Goal: Navigation & Orientation: Find specific page/section

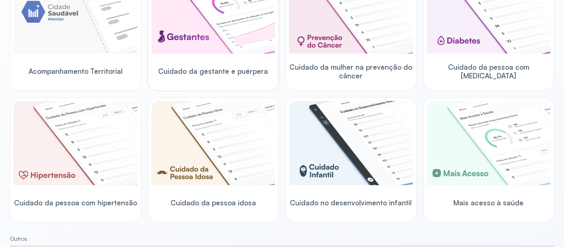
scroll to position [137, 0]
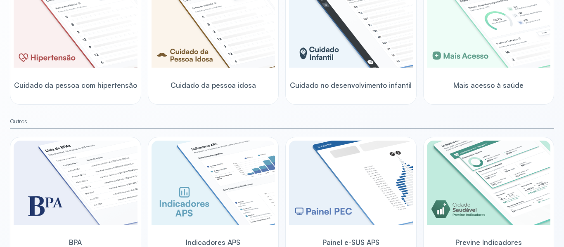
scroll to position [269, 0]
